Goal: Task Accomplishment & Management: Use online tool/utility

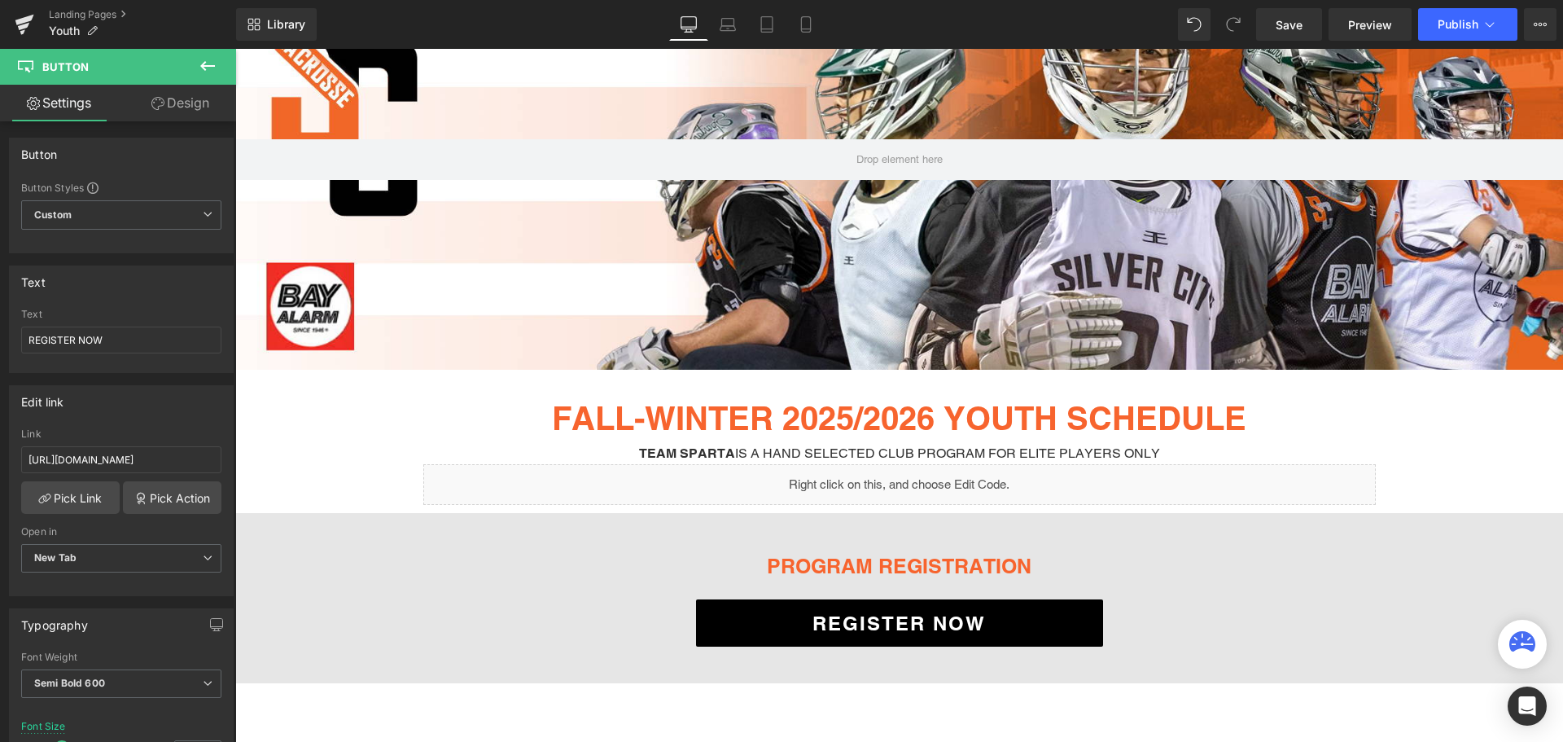
scroll to position [244, 0]
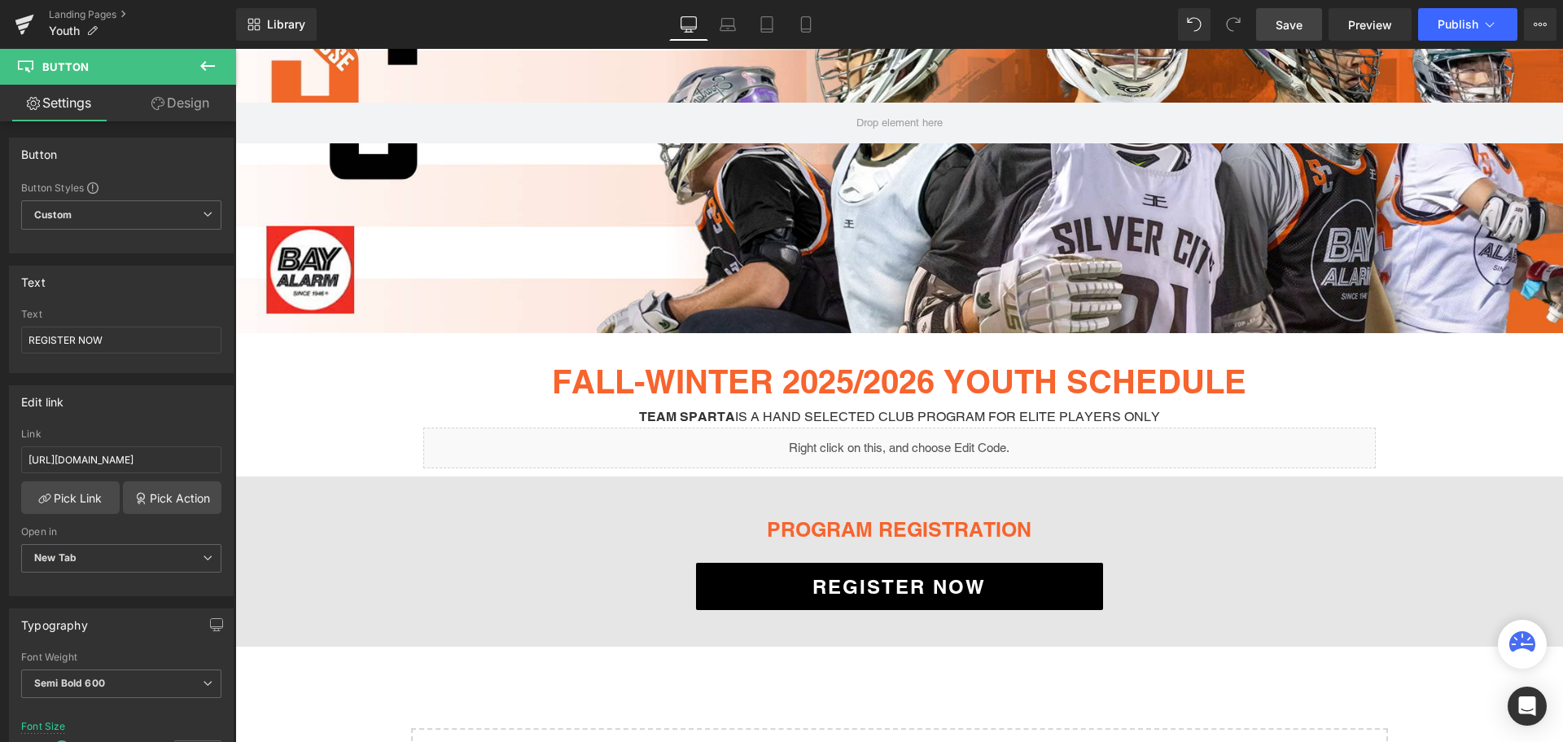
click at [1286, 11] on link "Save" at bounding box center [1289, 24] width 66 height 33
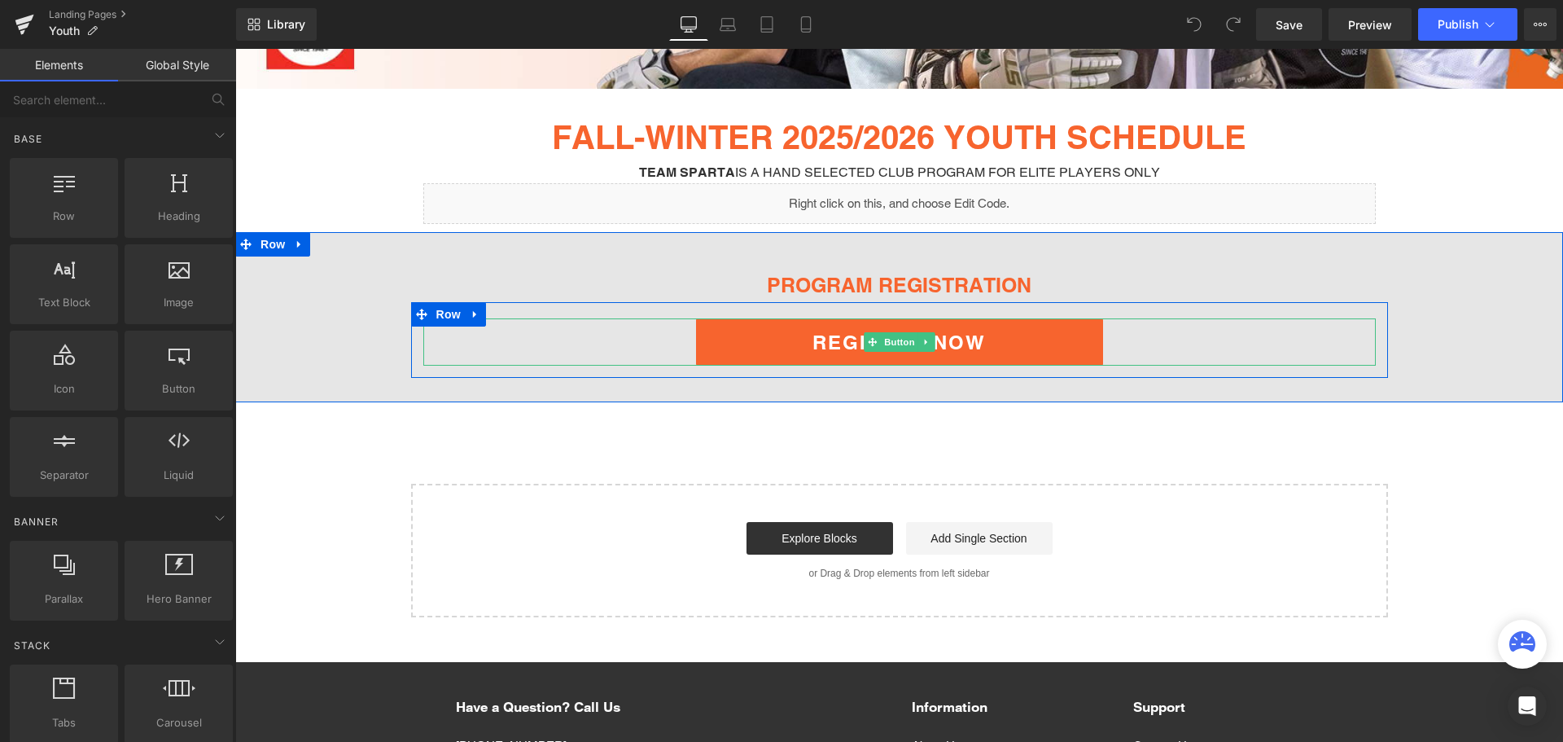
click at [813, 344] on span "REGISTER NOW" at bounding box center [899, 342] width 173 height 23
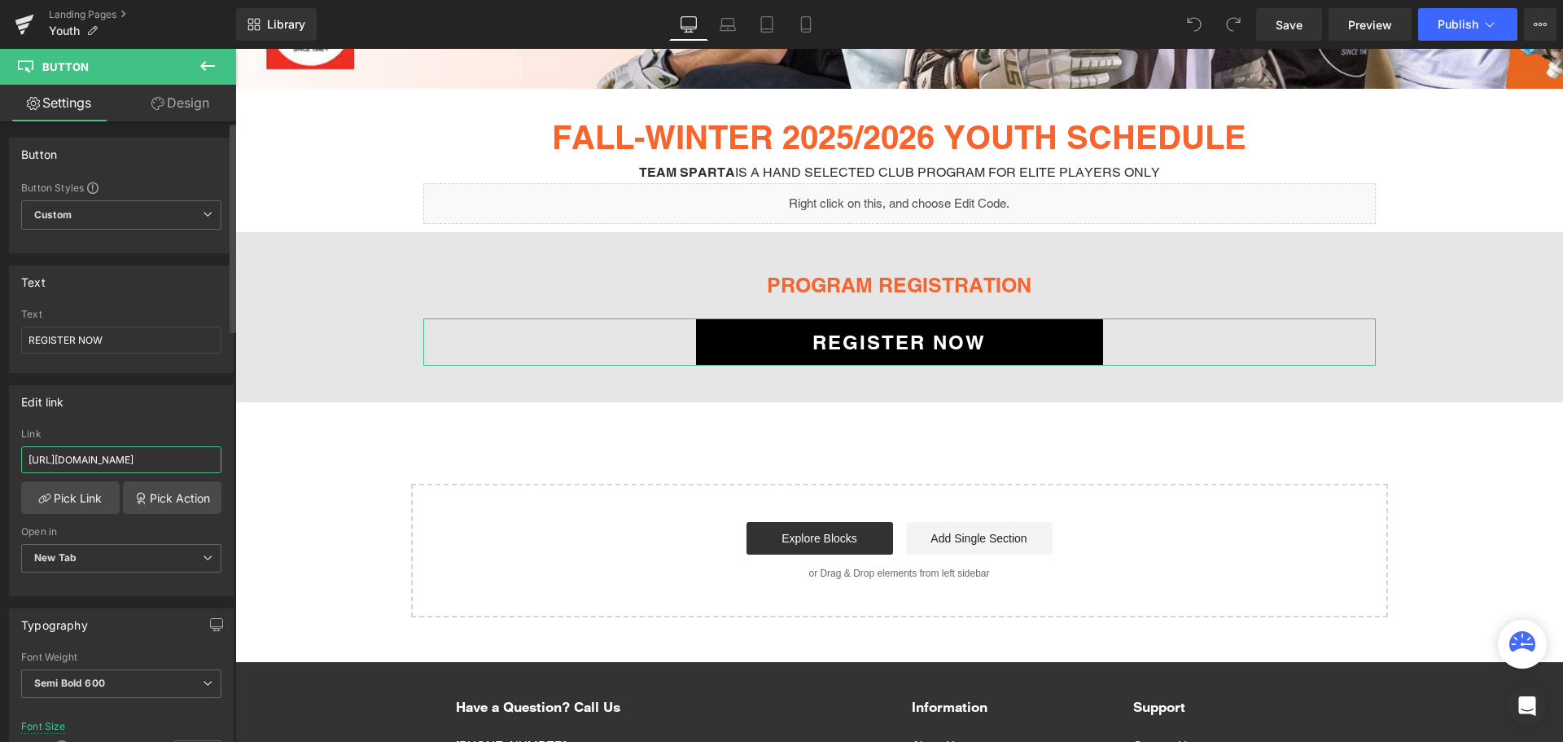
click at [107, 461] on input "[URL][DOMAIN_NAME]" at bounding box center [121, 459] width 200 height 27
click at [67, 465] on input "yes. Registration link to Youth Silver City (Team Sparta) Full Registration 202…" at bounding box center [121, 459] width 200 height 27
paste input "[URL][DOMAIN_NAME]"
type input "[URL][DOMAIN_NAME]"
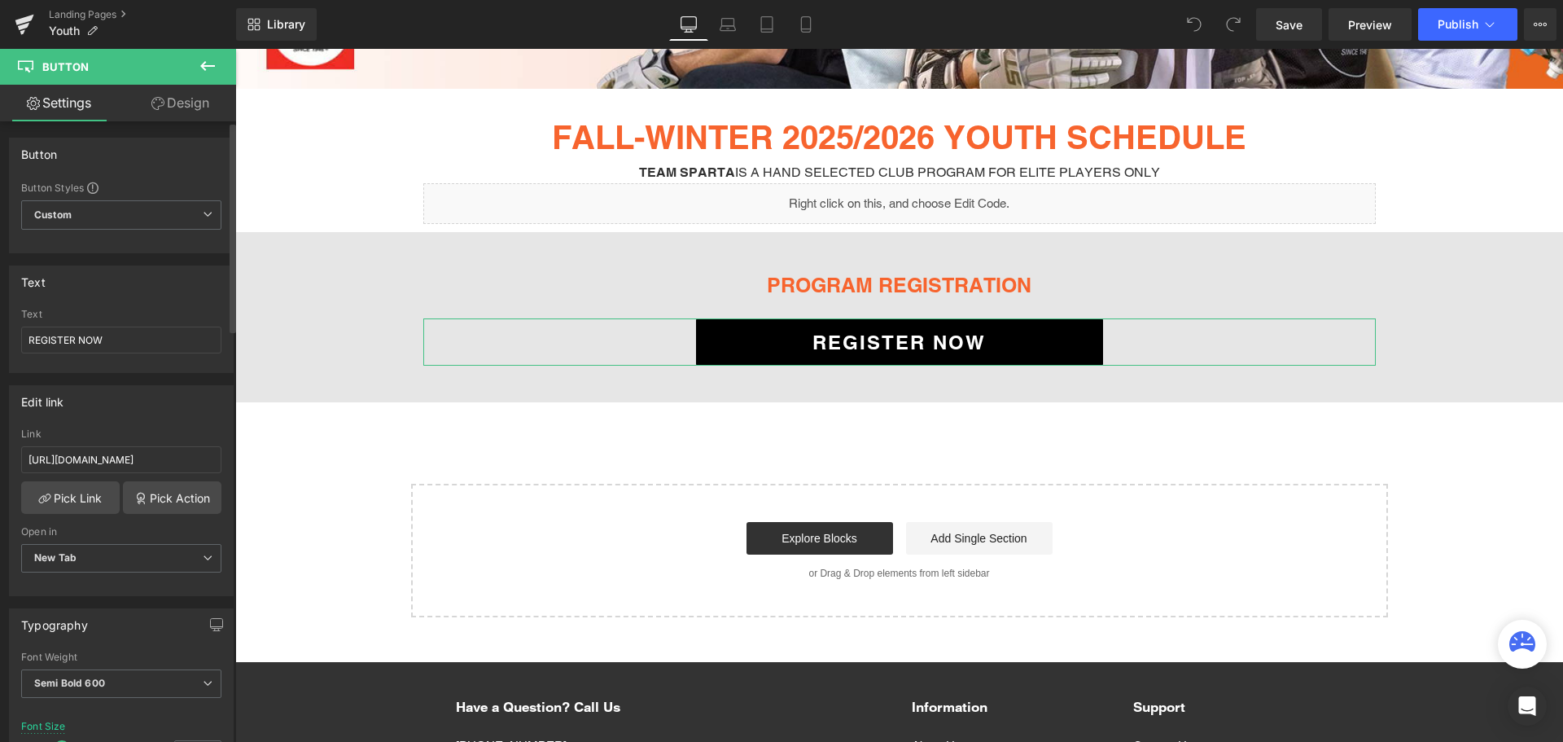
scroll to position [0, 0]
click at [110, 431] on div "Link" at bounding box center [121, 433] width 200 height 11
click at [1301, 15] on link "Save" at bounding box center [1289, 24] width 66 height 33
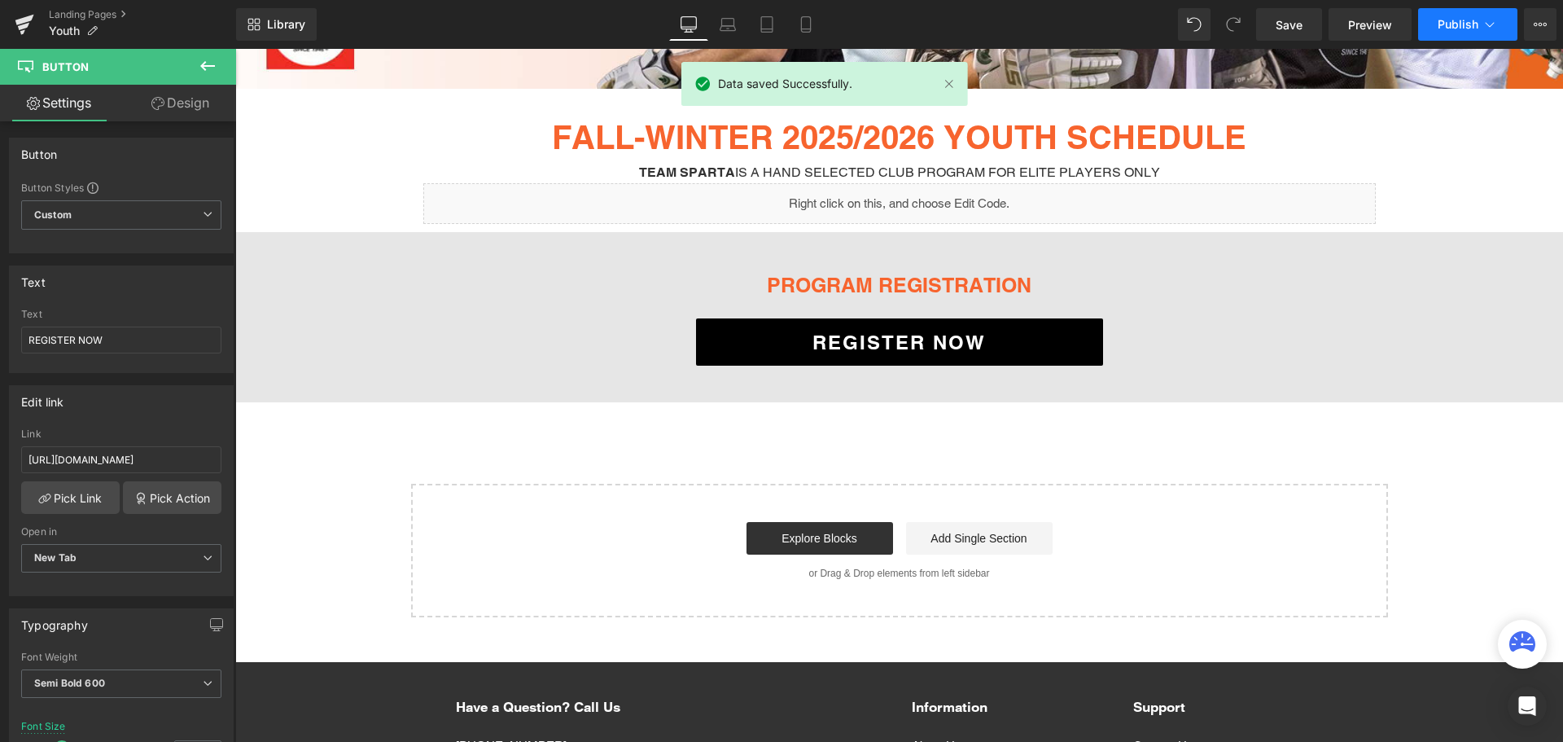
click at [1440, 19] on span "Publish" at bounding box center [1458, 24] width 41 height 13
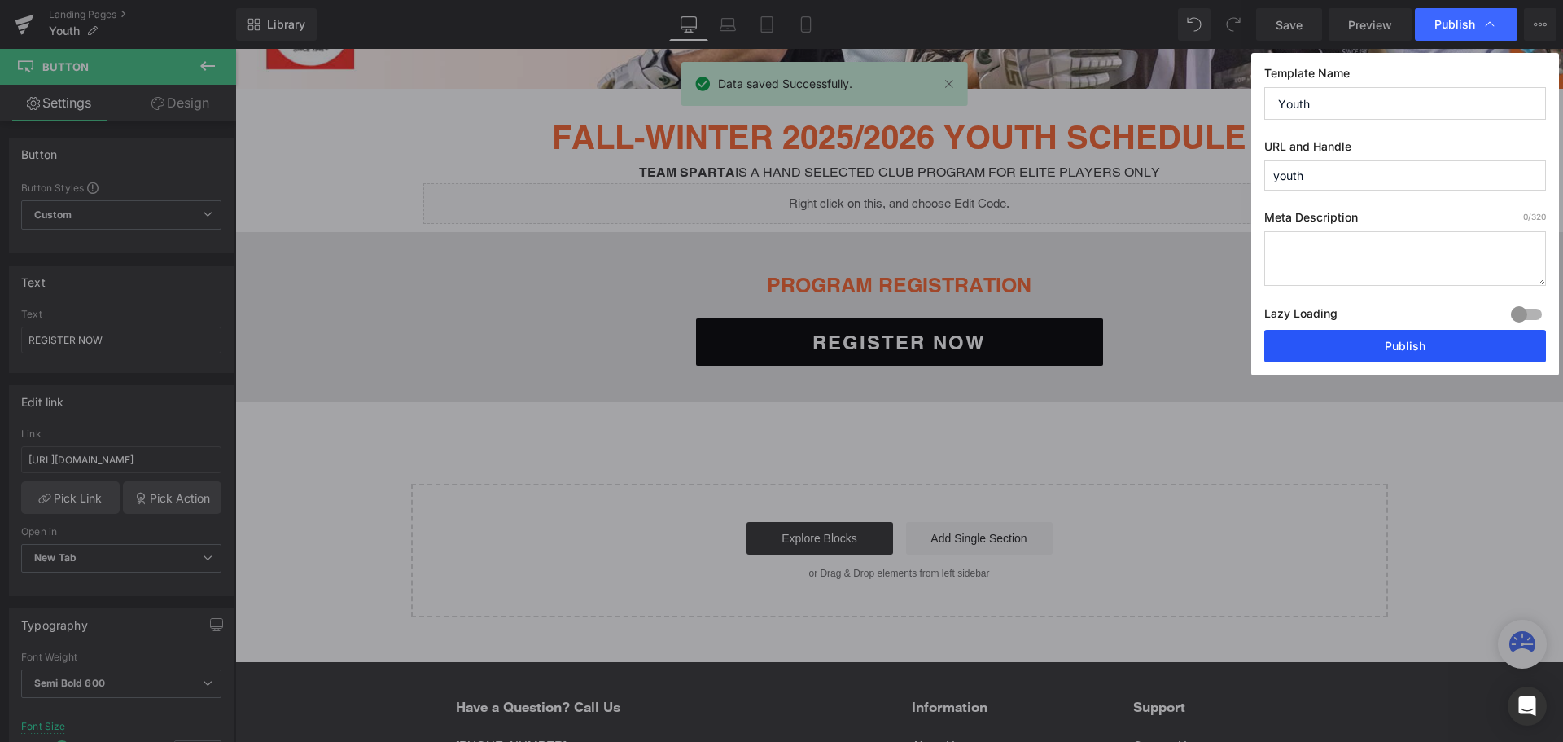
click at [1362, 353] on button "Publish" at bounding box center [1405, 346] width 282 height 33
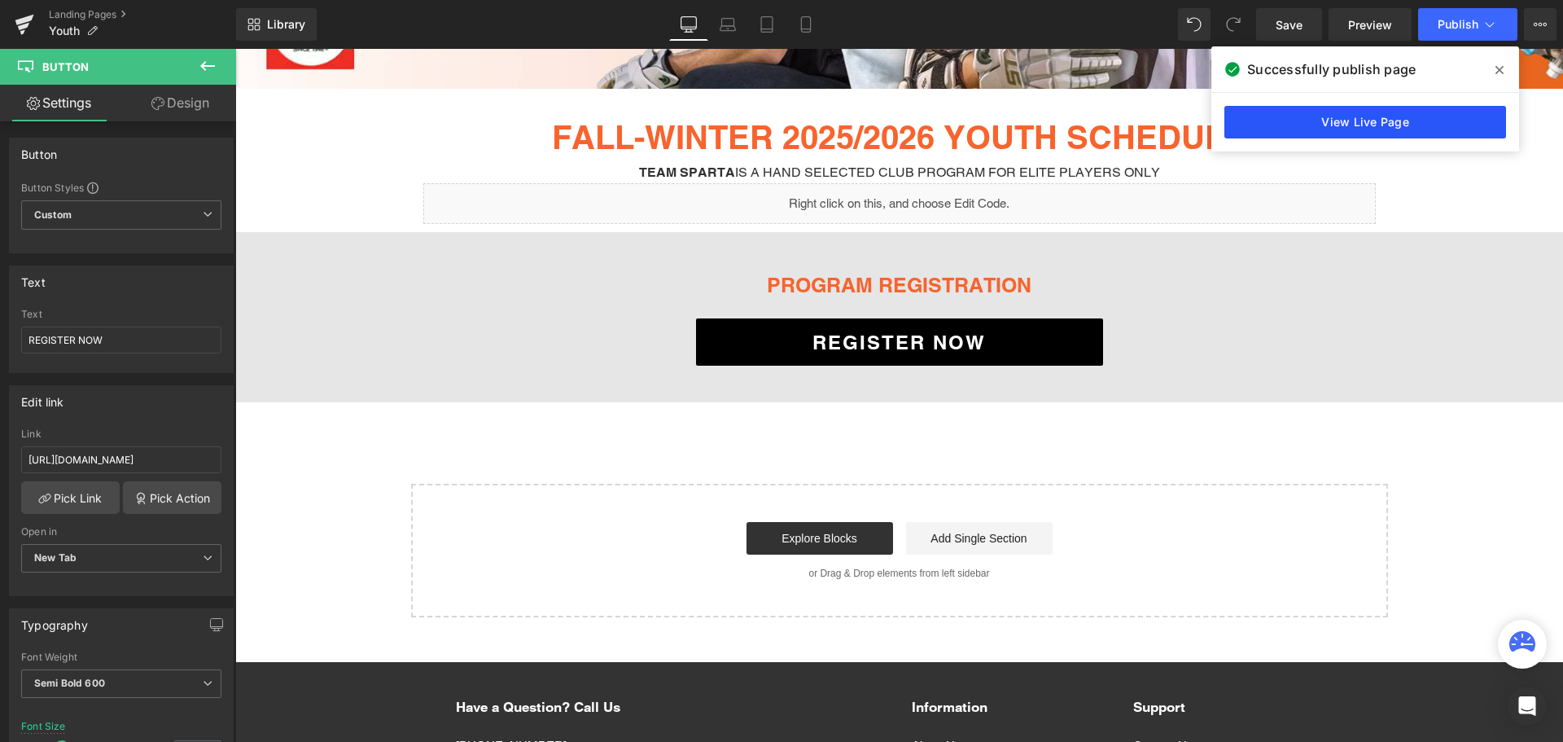
click at [1422, 126] on link "View Live Page" at bounding box center [1366, 122] width 282 height 33
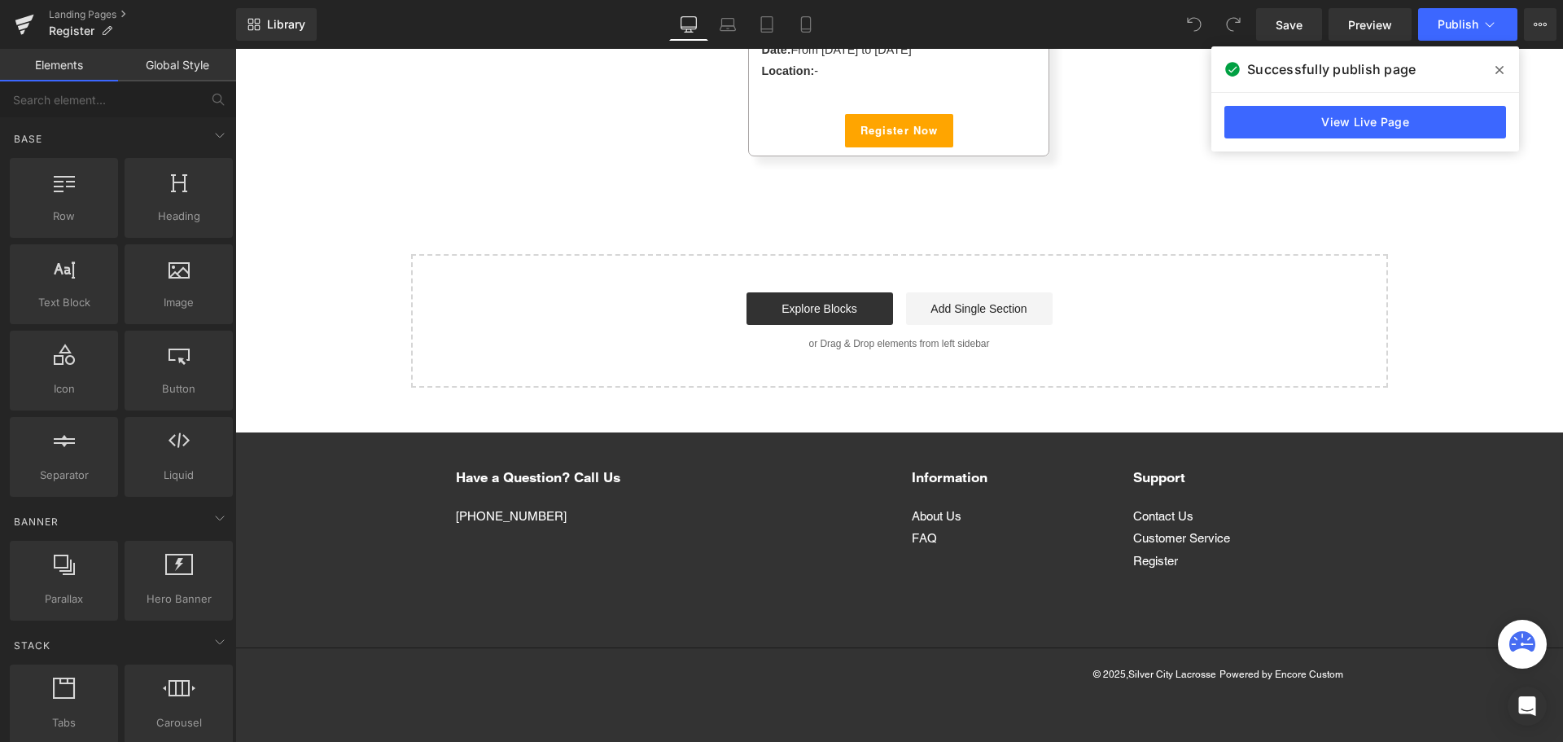
scroll to position [384, 0]
